Goal: Navigation & Orientation: Find specific page/section

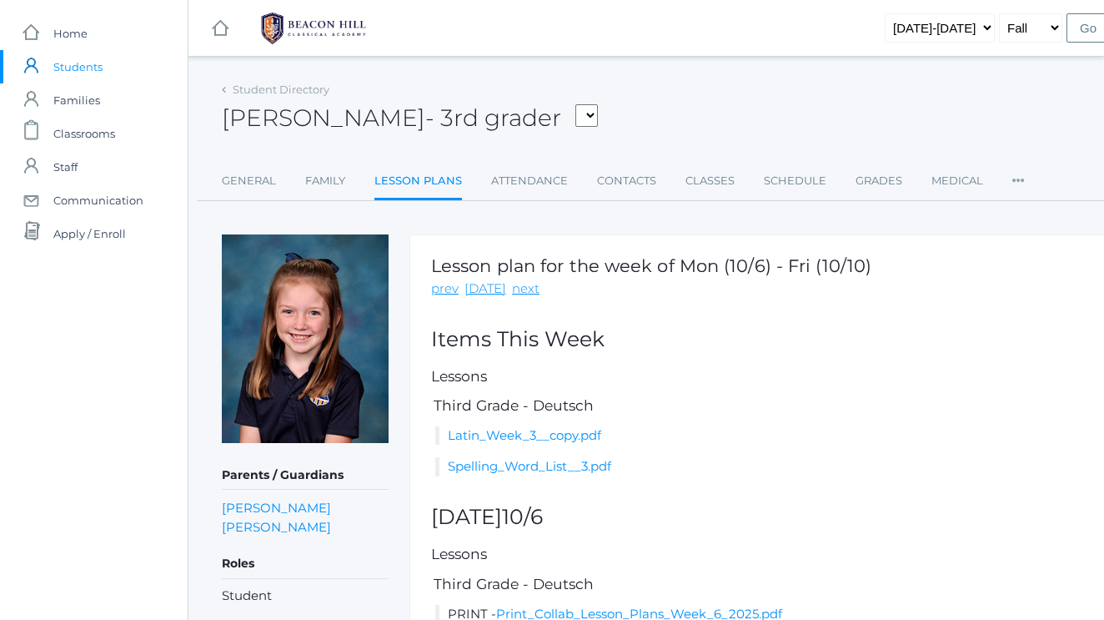
scroll to position [101, 0]
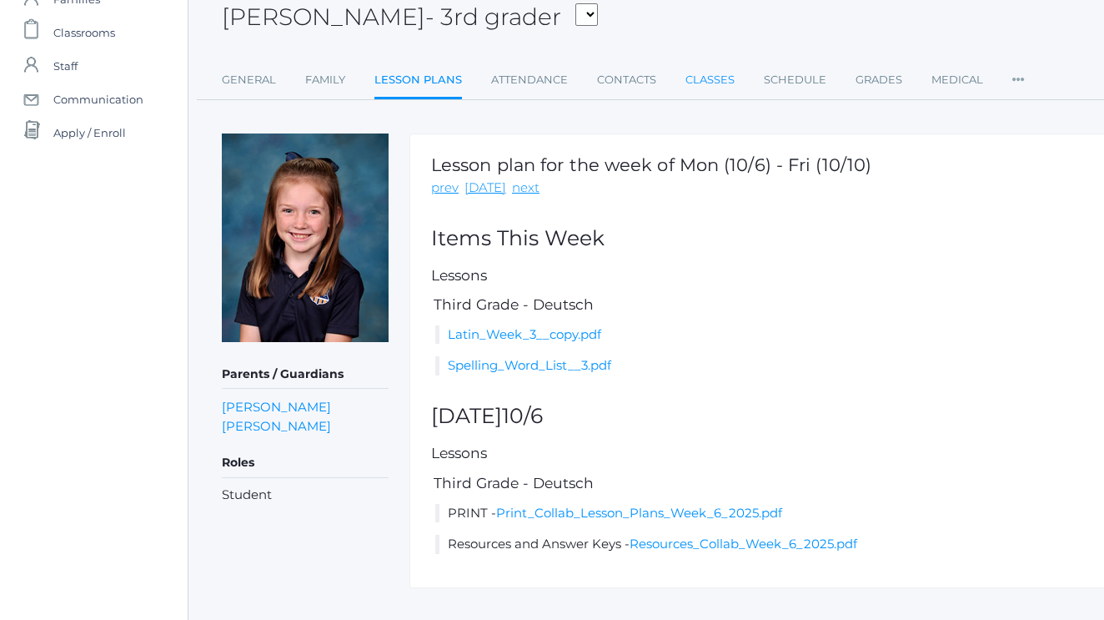
click at [705, 85] on link "Classes" at bounding box center [709, 79] width 49 height 33
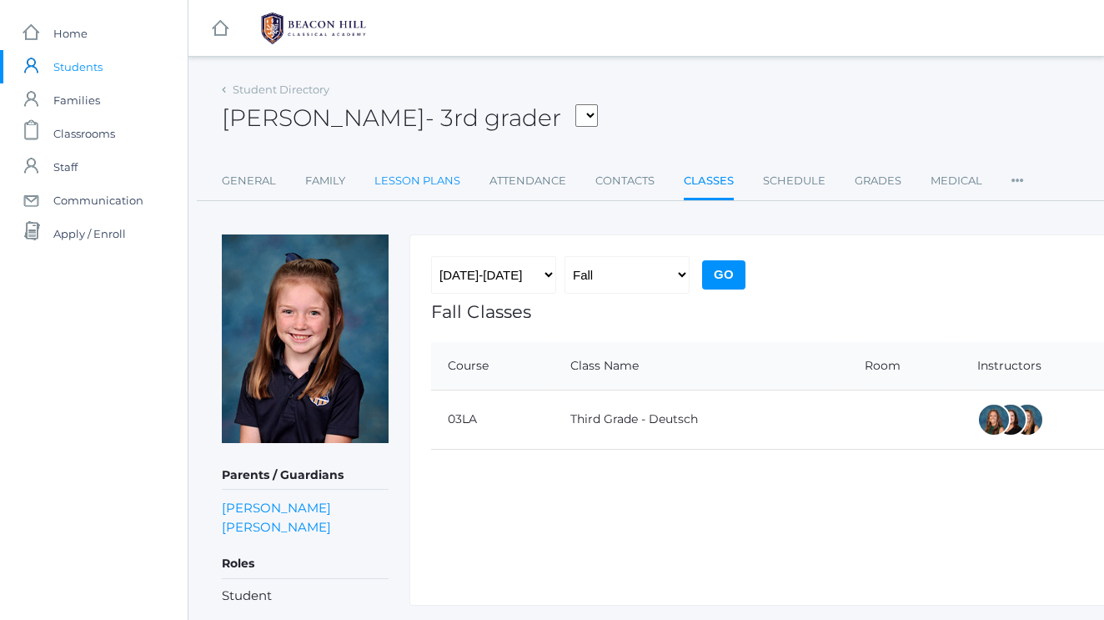
click at [407, 180] on link "Lesson Plans" at bounding box center [417, 180] width 86 height 33
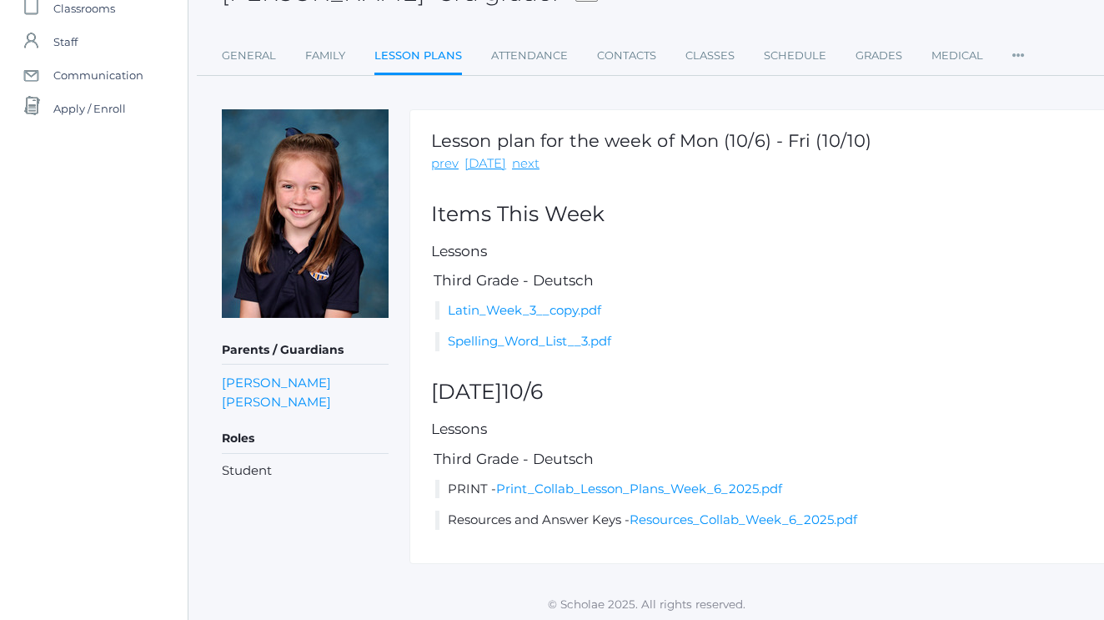
scroll to position [124, 0]
click at [615, 485] on link "Print_Collab_Lesson_Plans_Week_6_2025.pdf" at bounding box center [639, 489] width 286 height 16
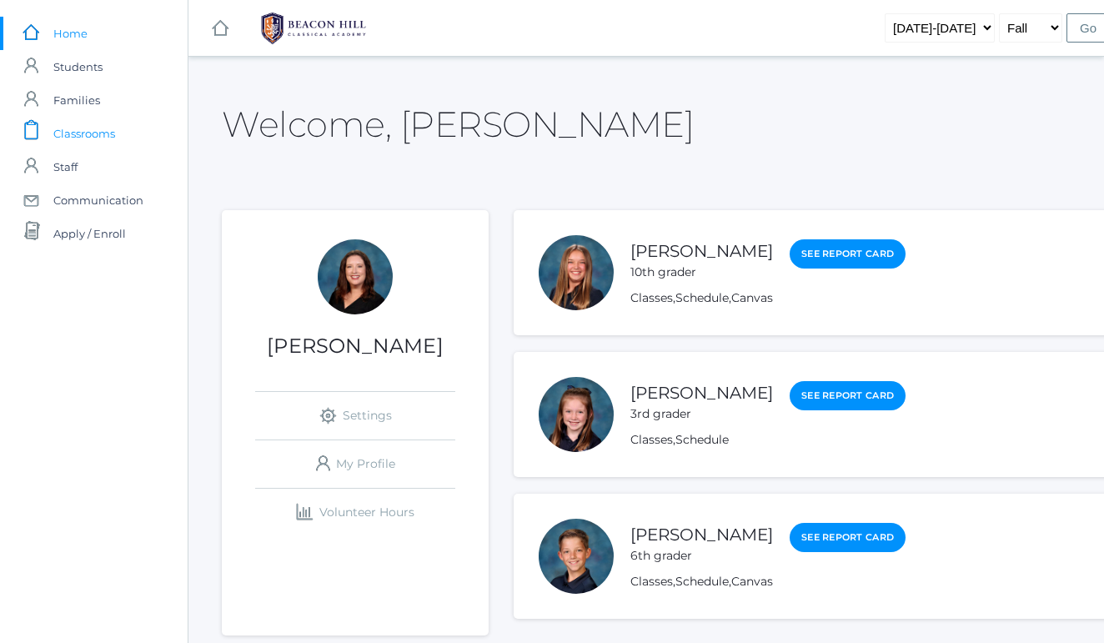
click at [87, 132] on span "Classrooms" at bounding box center [84, 133] width 62 height 33
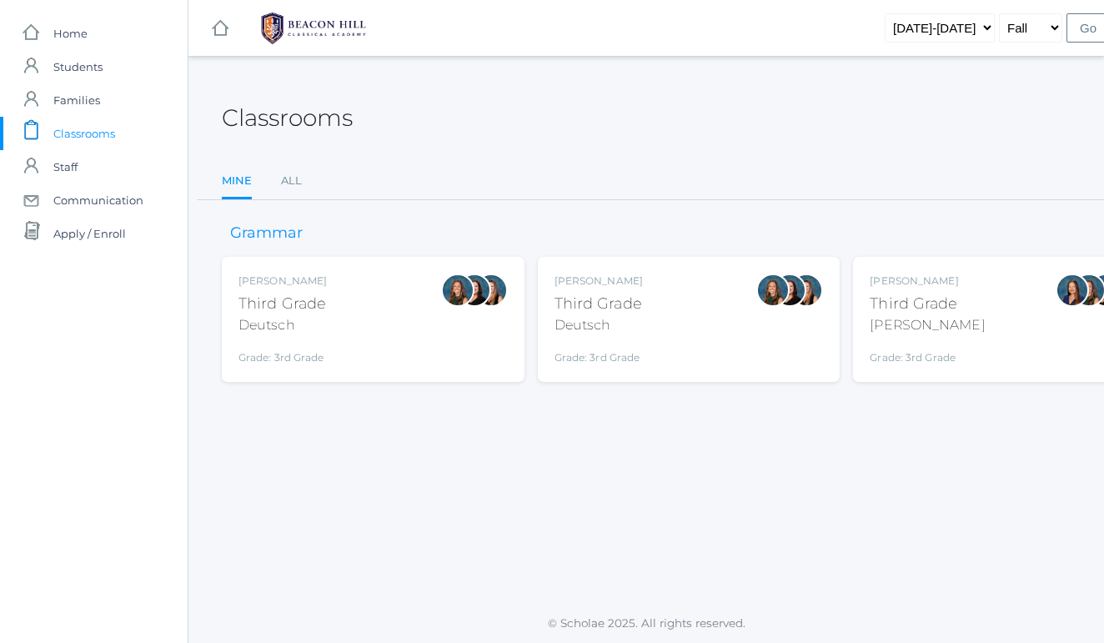
click at [384, 284] on div "Andrea Deutsch Third Grade Deutsch Grade: 3rd Grade 03LA" at bounding box center [372, 320] width 269 height 92
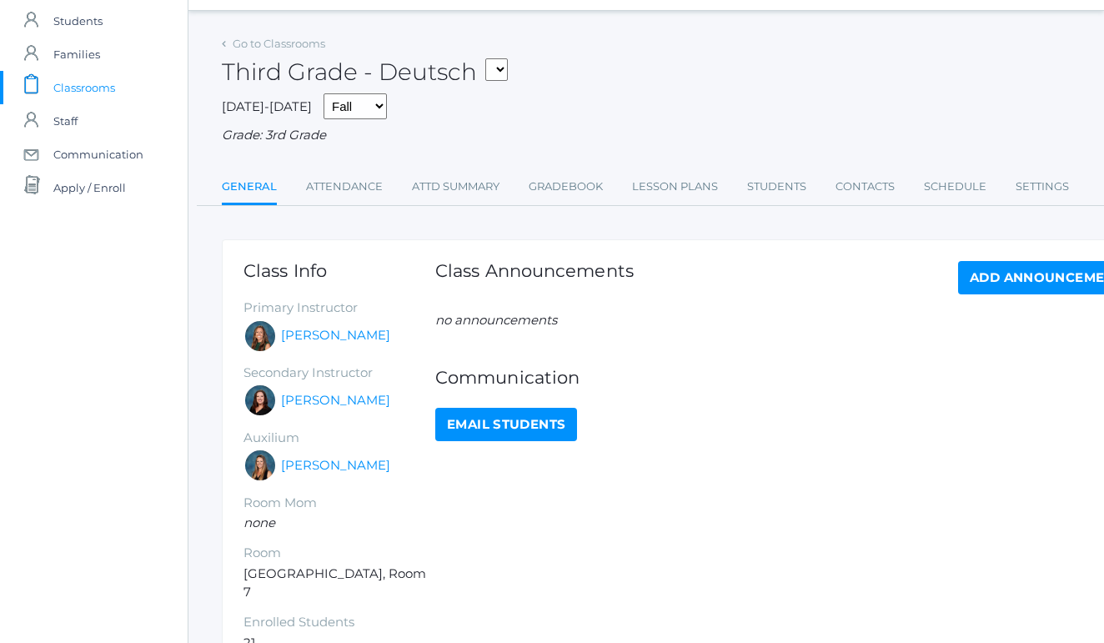
scroll to position [46, 1]
click at [364, 182] on link "Attendance" at bounding box center [343, 186] width 77 height 33
